Goal: Information Seeking & Learning: Learn about a topic

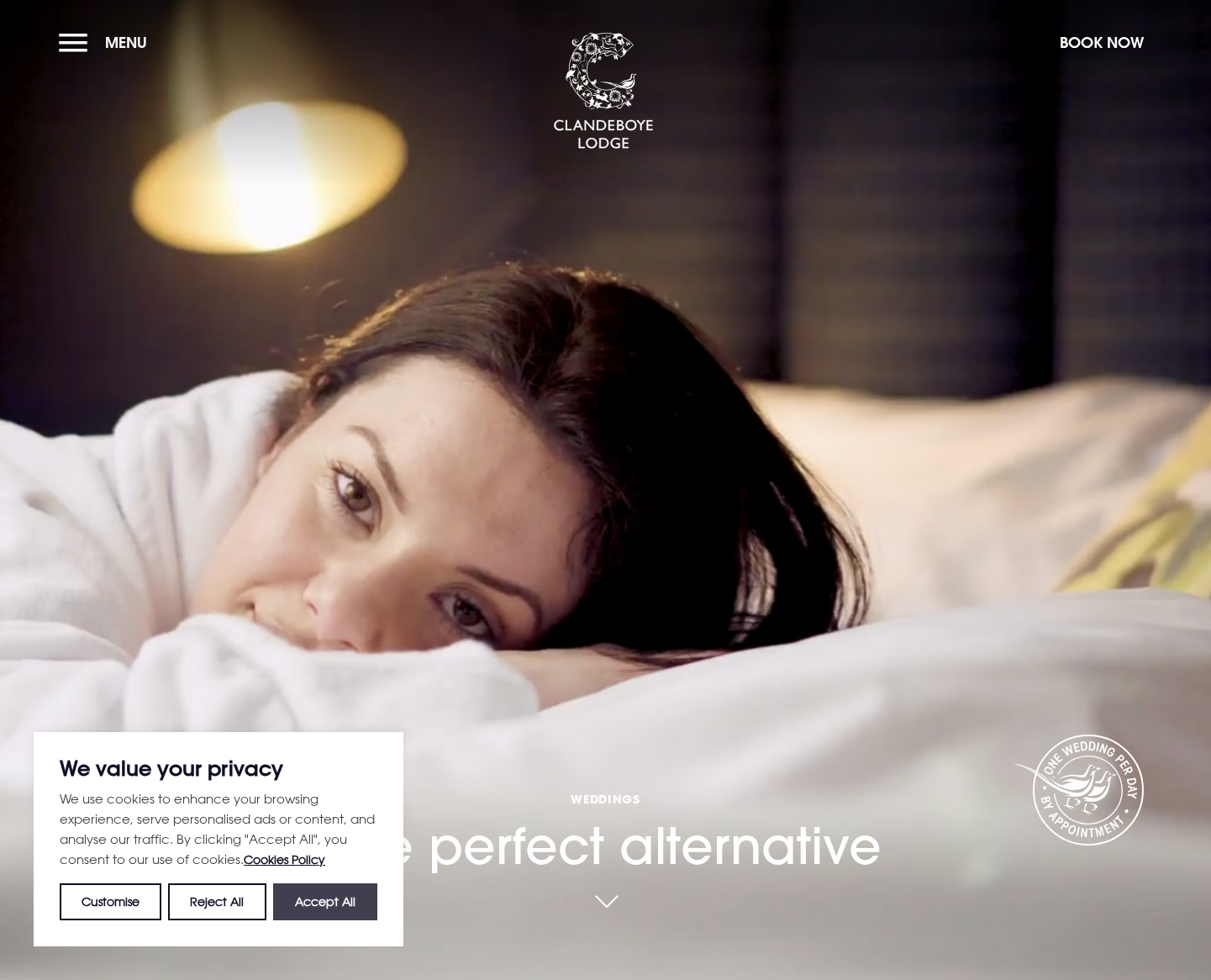
click at [330, 900] on button "Accept All" at bounding box center [324, 901] width 104 height 37
checkbox input "true"
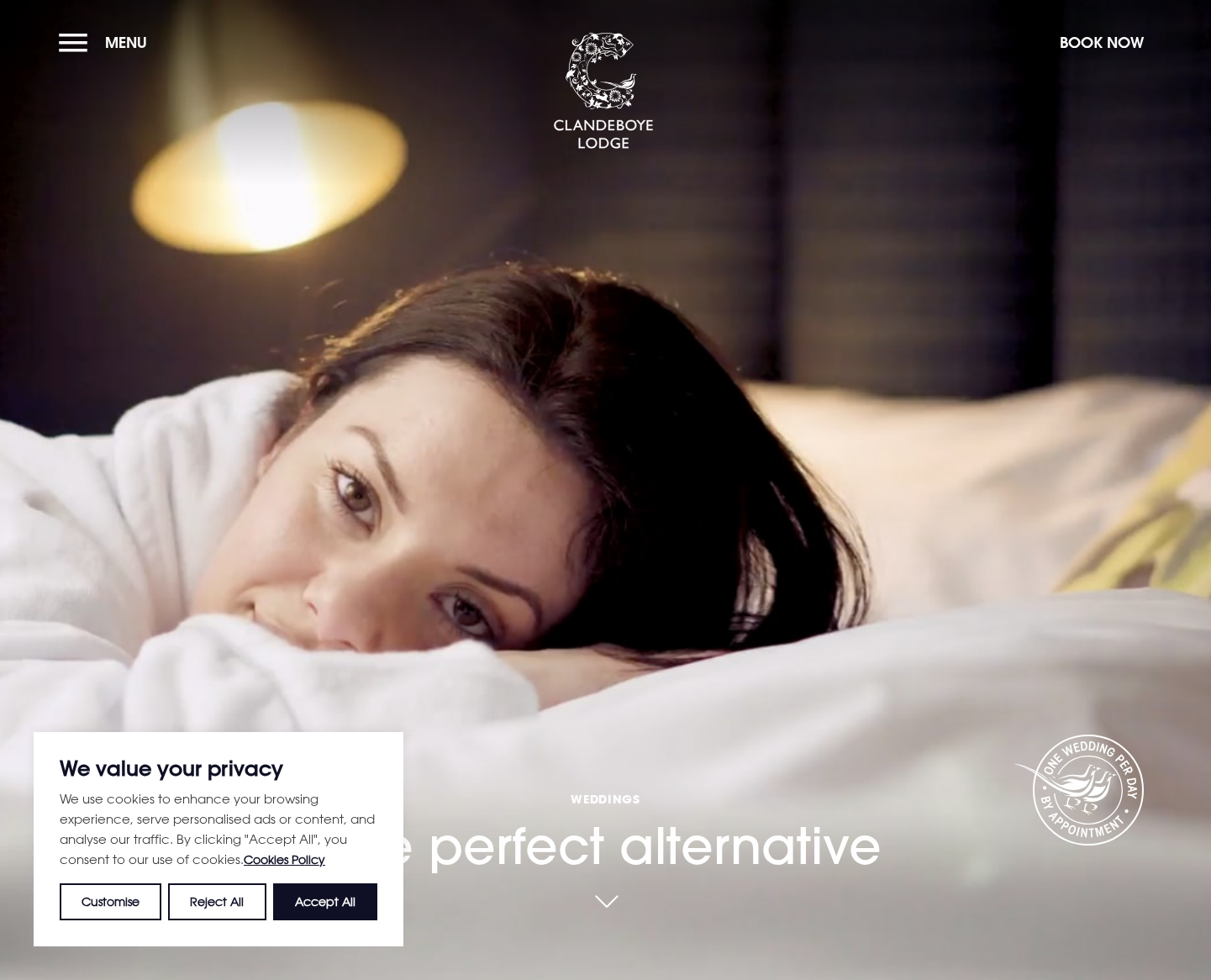
checkbox input "true"
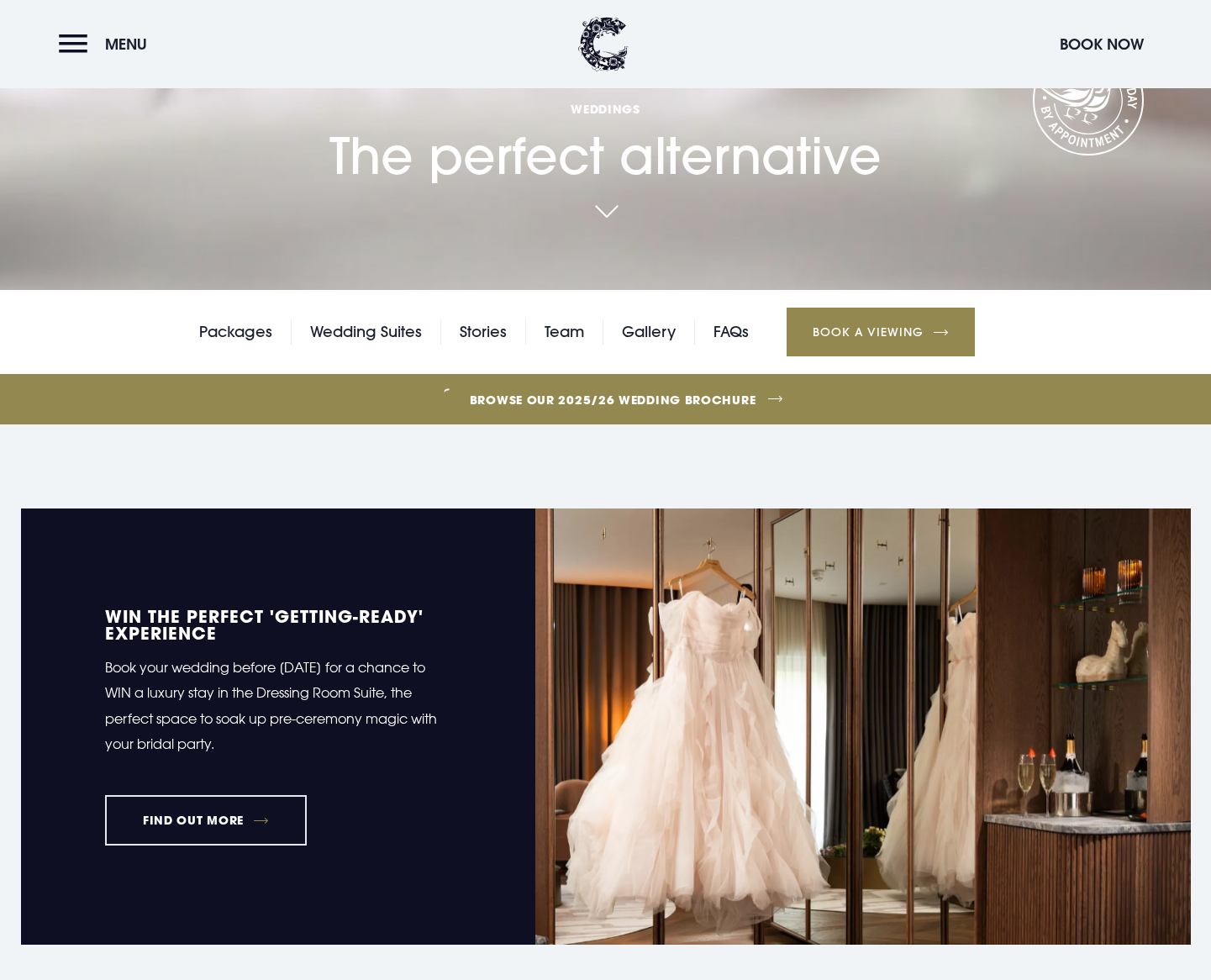
scroll to position [673, 0]
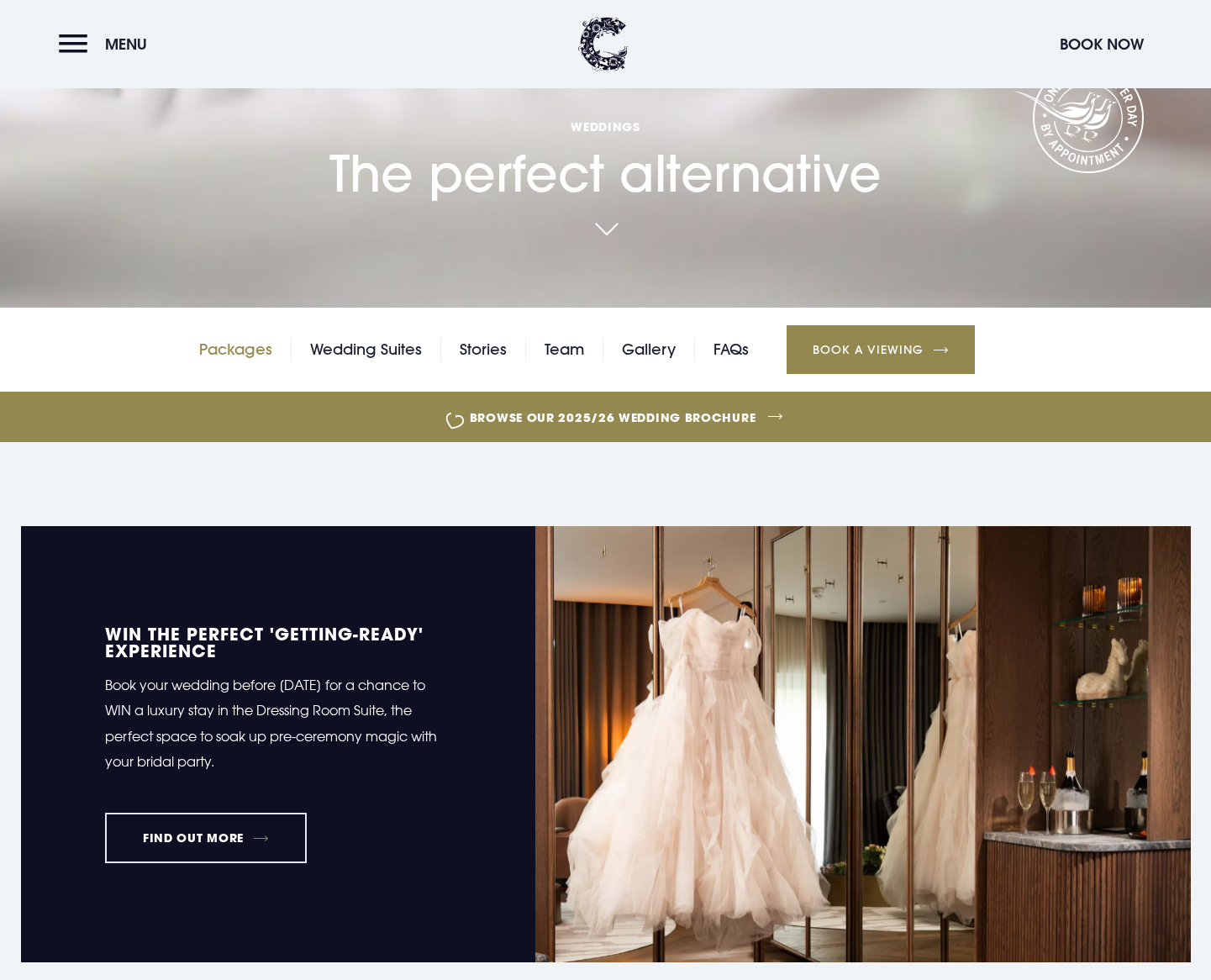
click at [251, 347] on link "Packages" at bounding box center [236, 350] width 73 height 26
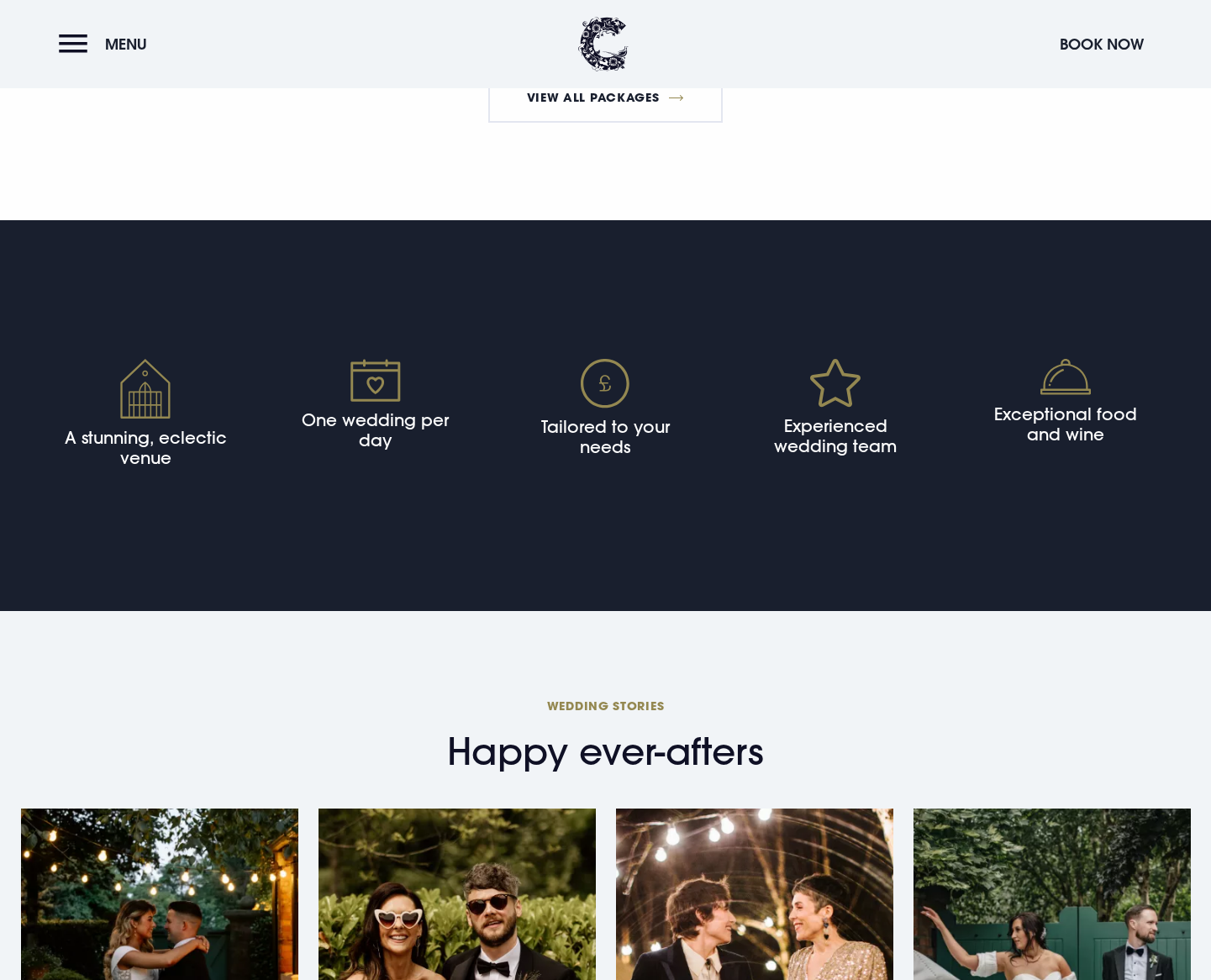
scroll to position [3362, 0]
